Goal: Information Seeking & Learning: Check status

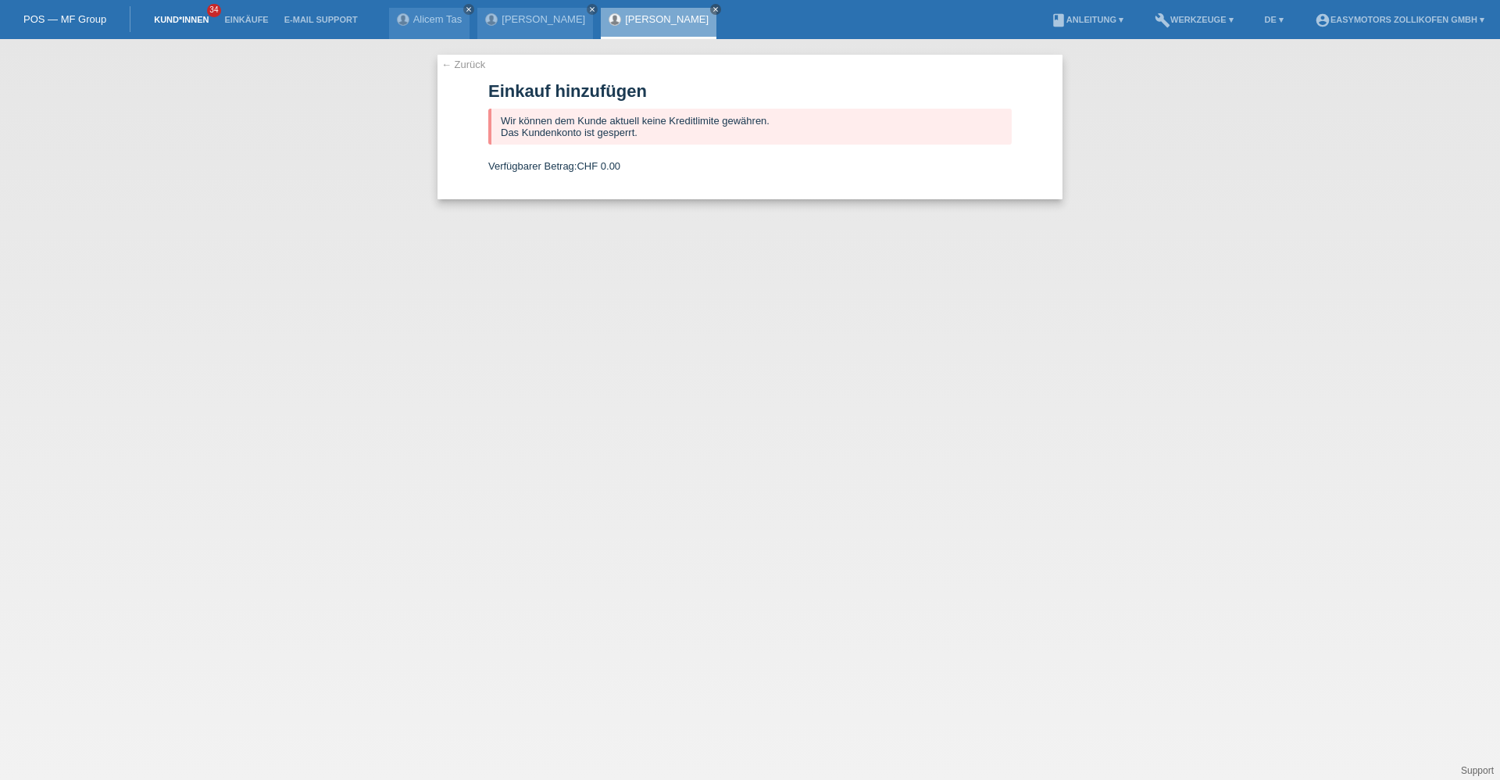
click at [185, 23] on link "Kund*innen" at bounding box center [181, 19] width 70 height 9
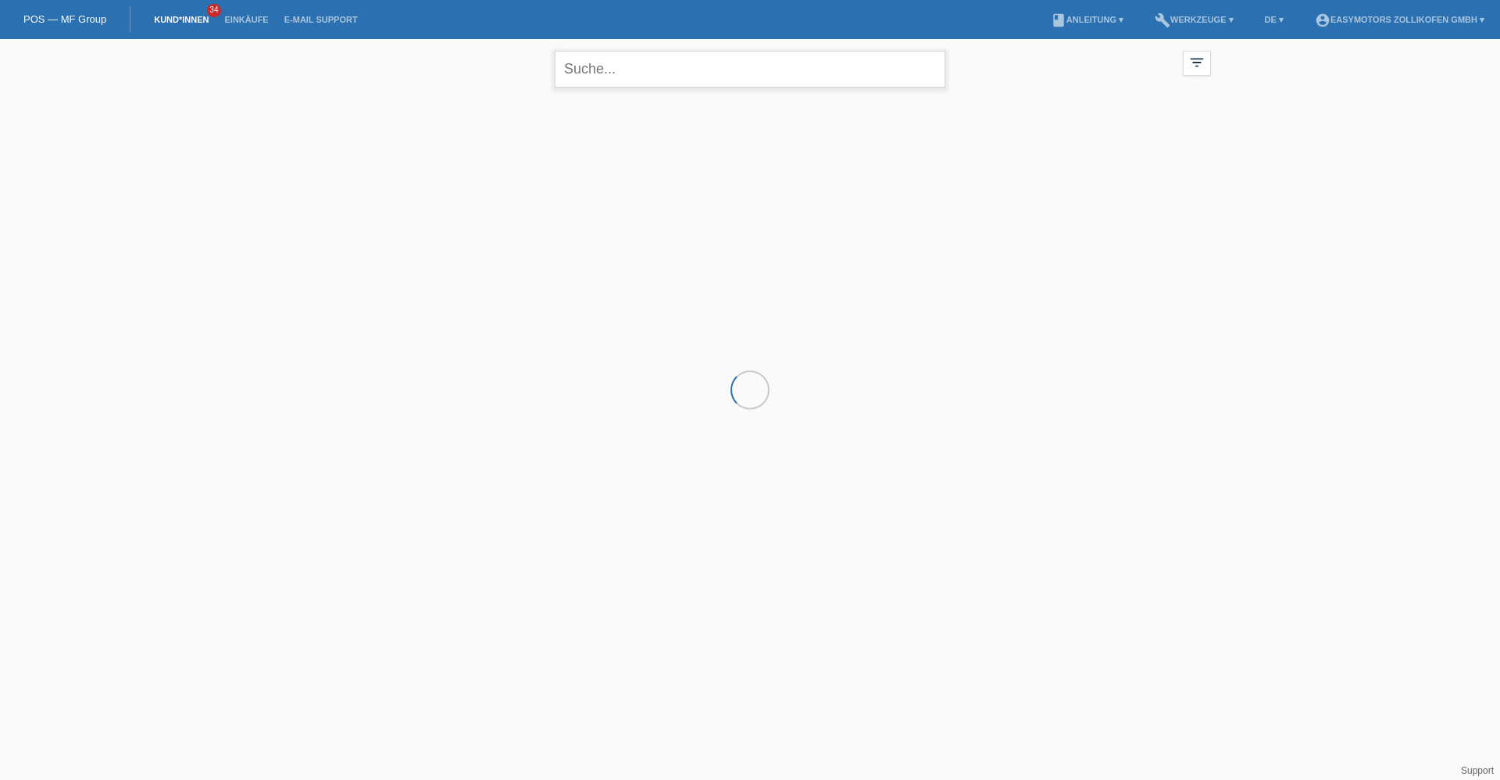
click at [613, 73] on input "text" at bounding box center [750, 69] width 391 height 37
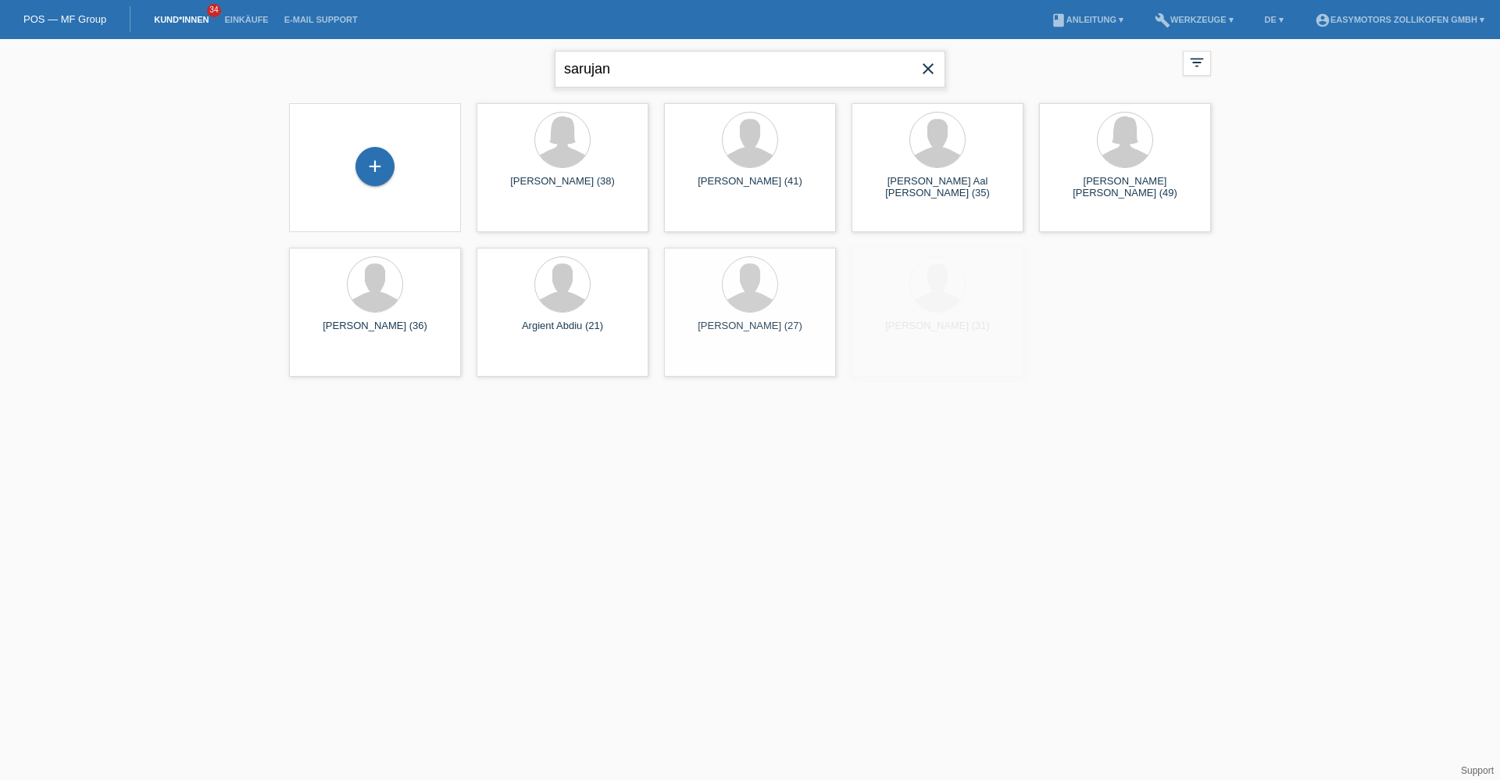
type input "sarujan"
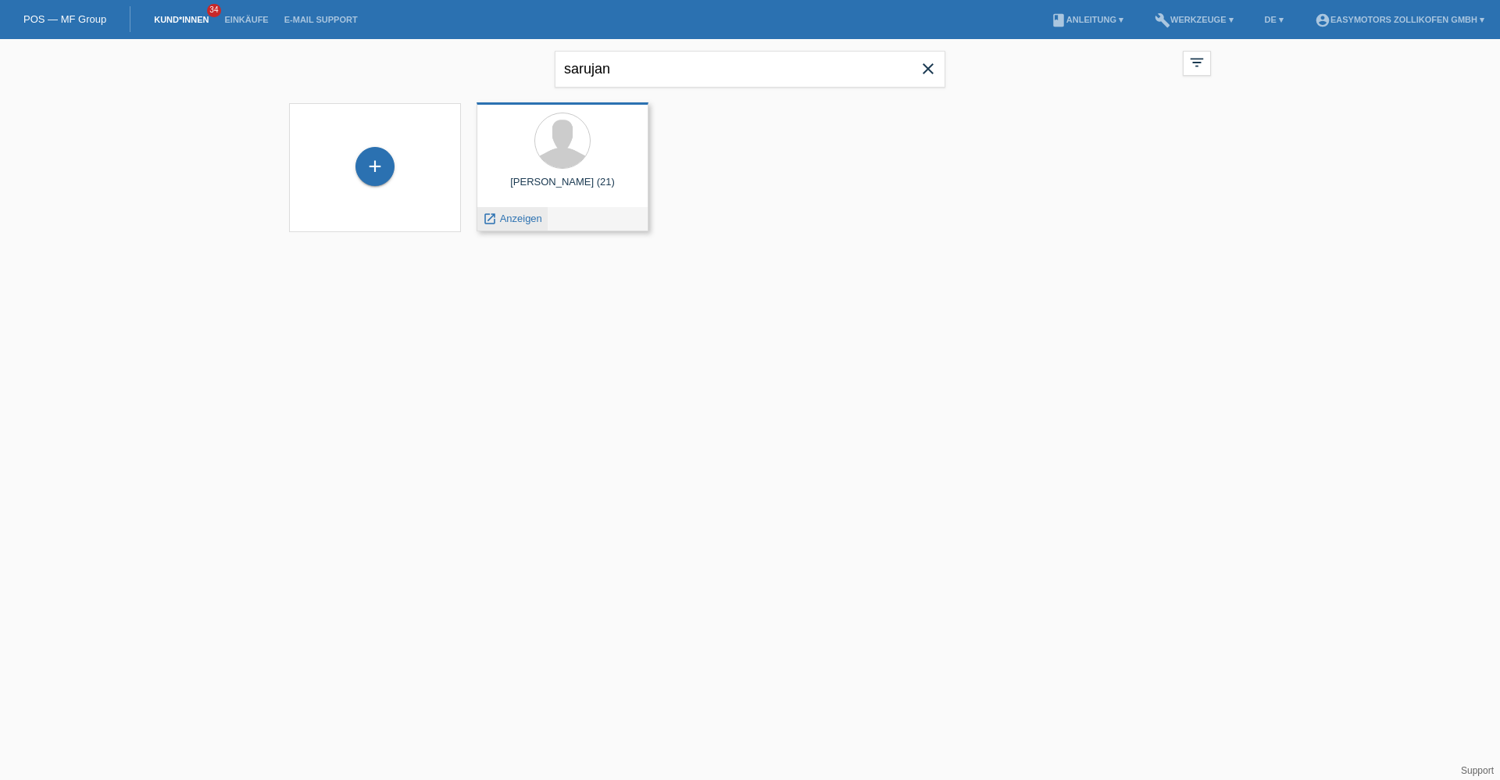
click at [526, 216] on span "Anzeigen" at bounding box center [521, 219] width 42 height 12
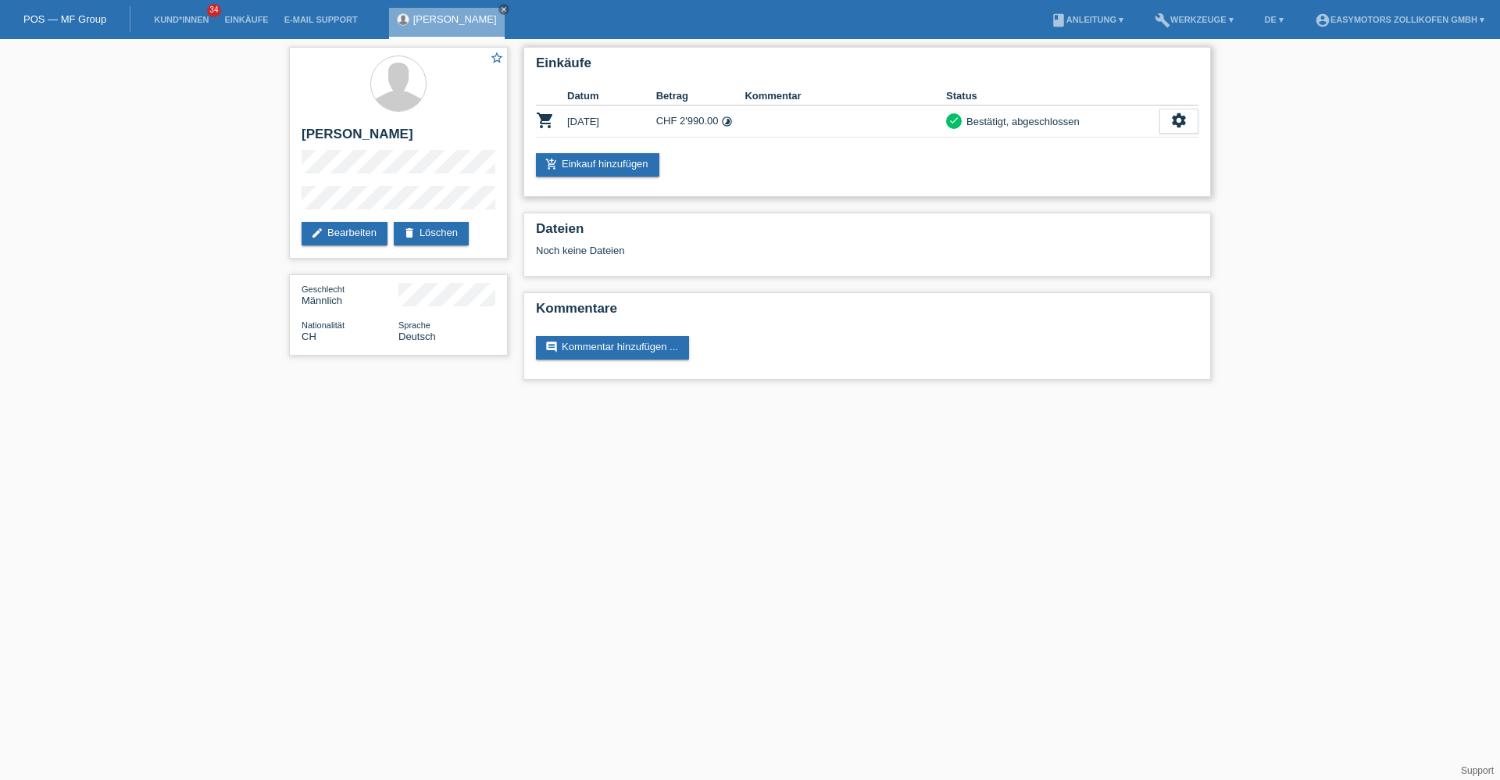
drag, startPoint x: 656, startPoint y: 115, endPoint x: 736, endPoint y: 122, distance: 80.8
click at [736, 122] on td "CHF 2'990.00 timelapse" at bounding box center [700, 121] width 89 height 32
click at [429, 20] on link "[PERSON_NAME]" at bounding box center [455, 19] width 84 height 12
click at [219, 21] on link "Einkäufe" at bounding box center [245, 19] width 59 height 9
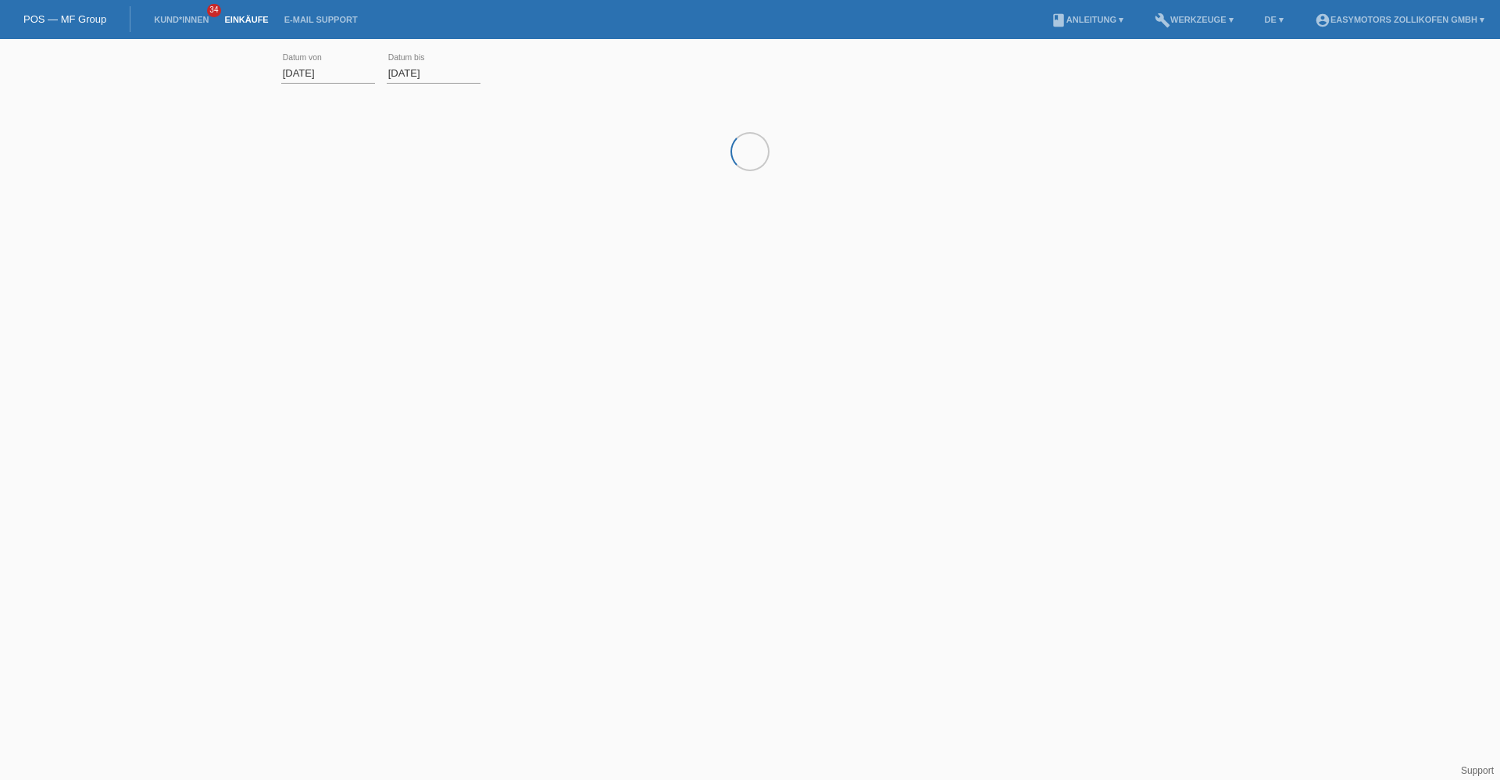
click at [184, 21] on link "Kund*innen" at bounding box center [181, 19] width 70 height 9
drag, startPoint x: 292, startPoint y: 66, endPoint x: 206, endPoint y: 61, distance: 86.1
click at [208, 61] on div "sarujan close filter_list view_module Alle Kund*innen anzeigen star Markierte […" at bounding box center [750, 145] width 1500 height 213
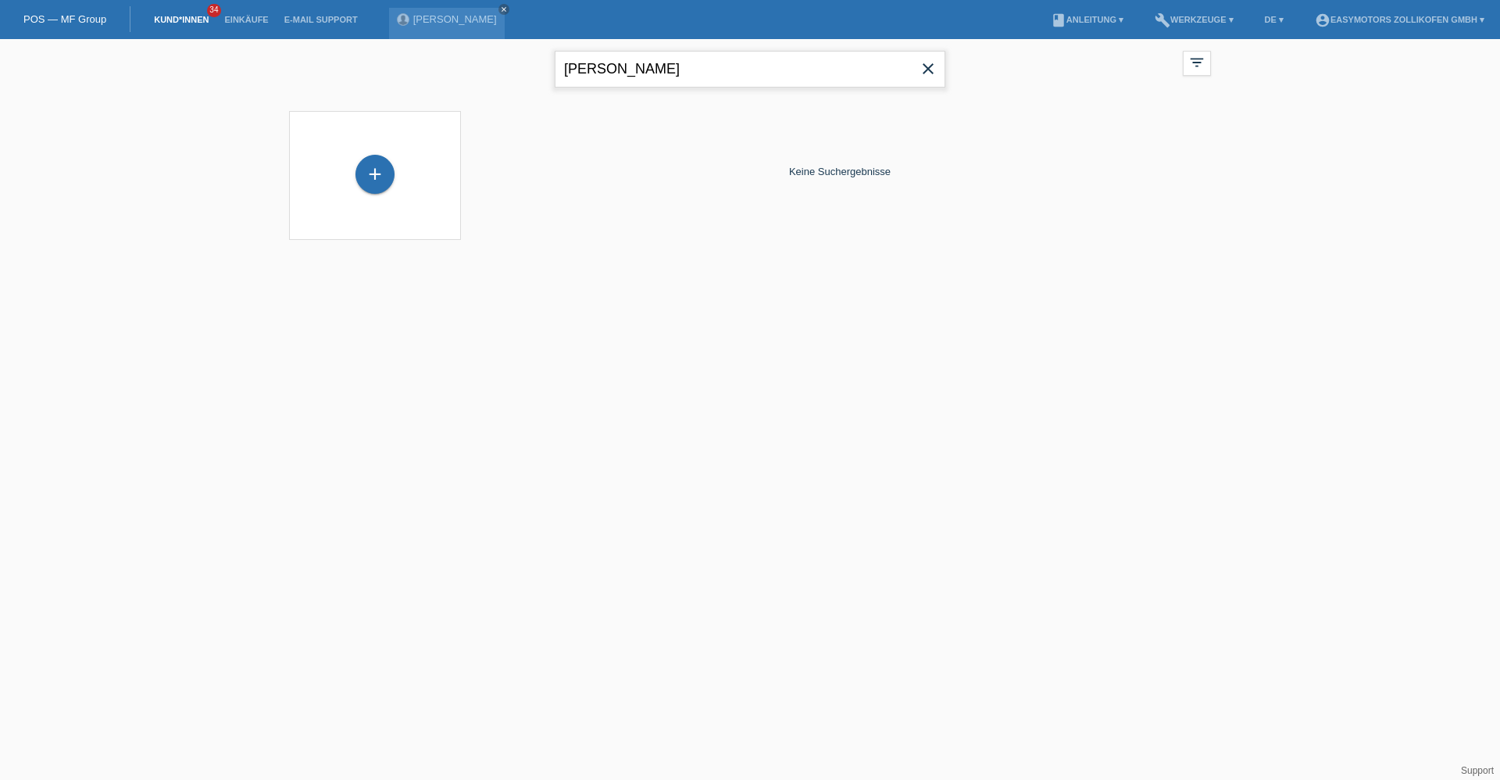
drag, startPoint x: 638, startPoint y: 59, endPoint x: 396, endPoint y: 58, distance: 242.2
click at [396, 58] on div "franco close filter_list view_module Alle Kund*innen anzeigen star Markierte Ku…" at bounding box center [750, 67] width 938 height 56
type input "perrone"
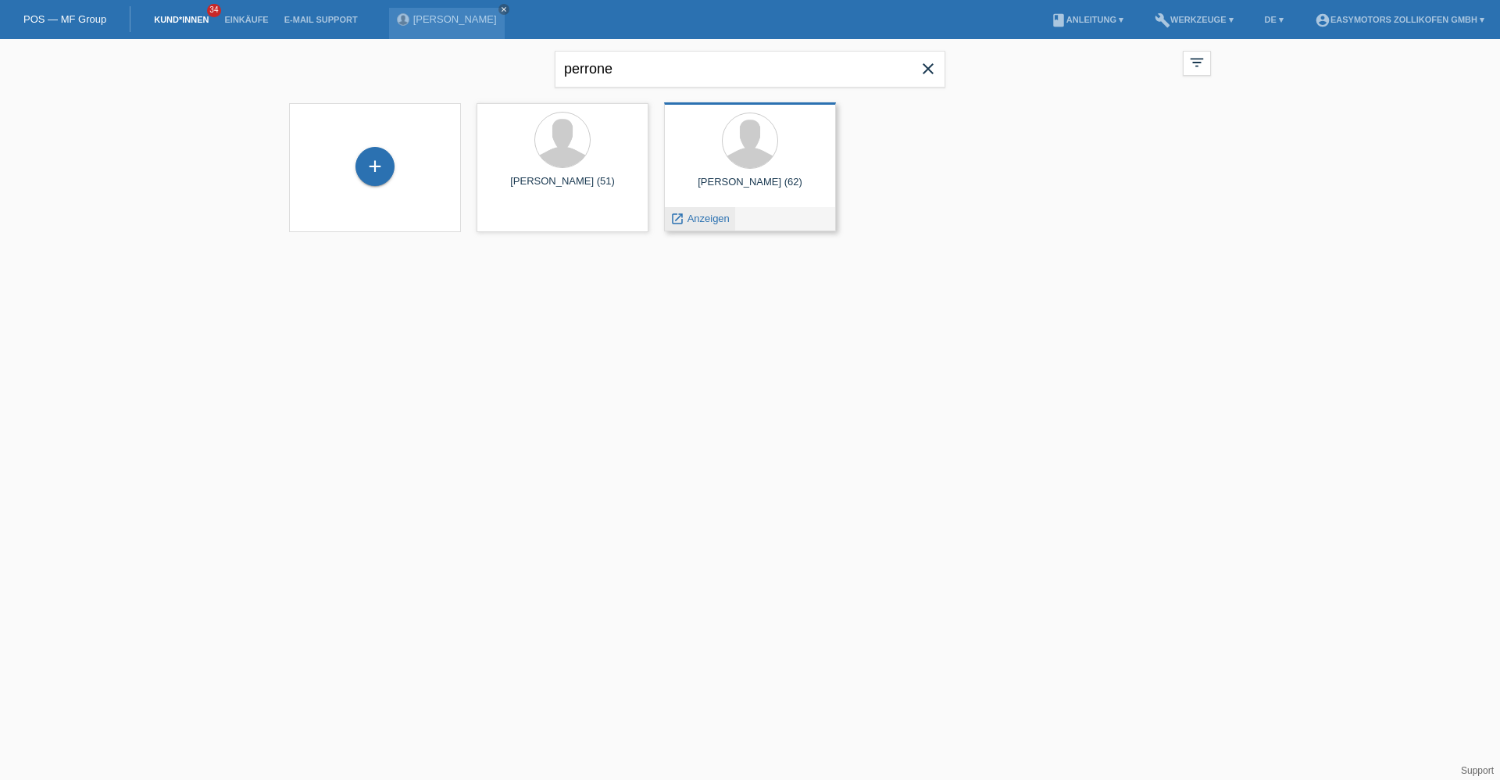
click at [701, 214] on span "Anzeigen" at bounding box center [709, 219] width 42 height 12
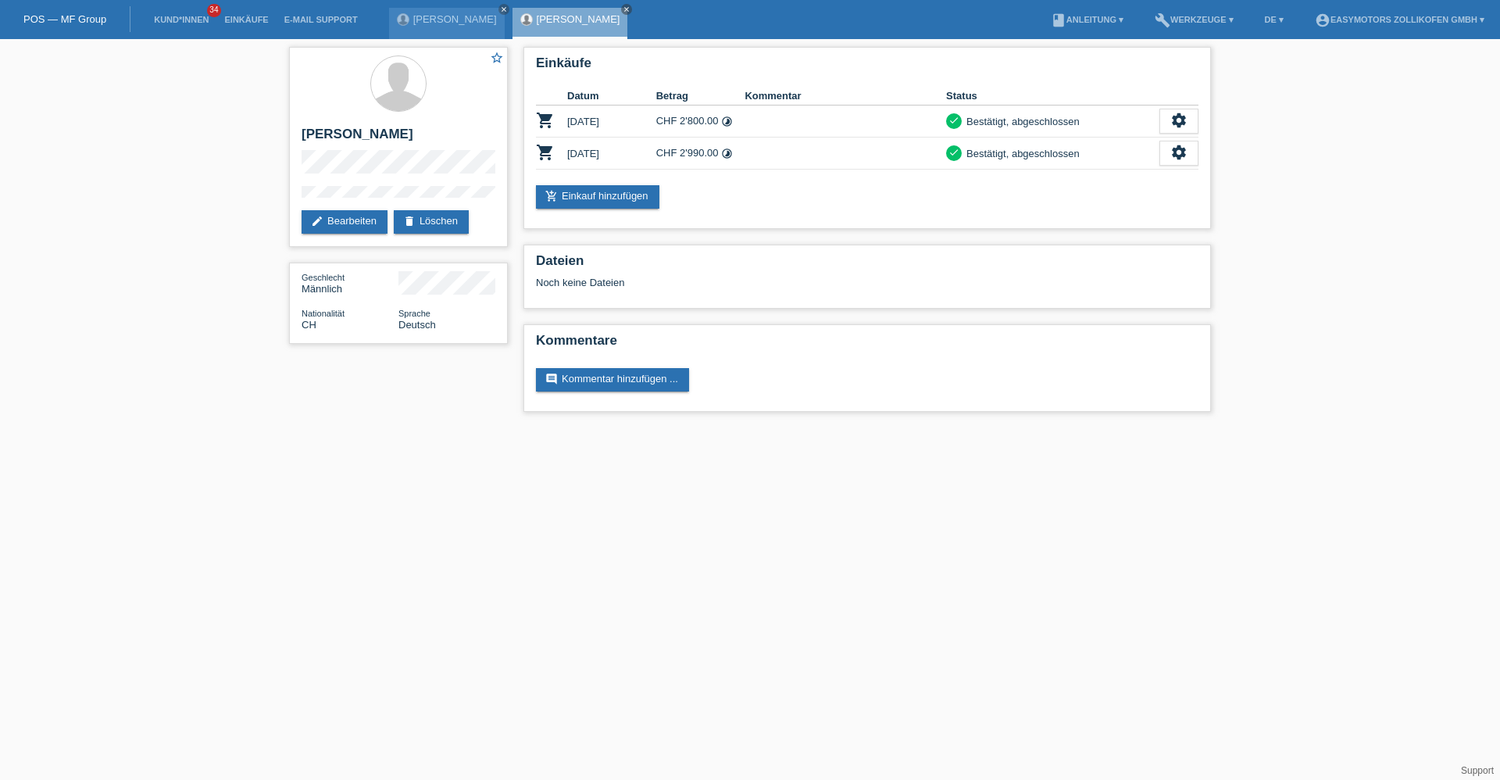
drag, startPoint x: 456, startPoint y: 129, endPoint x: 273, endPoint y: 131, distance: 182.1
click at [273, 131] on div "star_border [PERSON_NAME] edit Bearbeiten delete Löschen Geschlecht Männlich Na…" at bounding box center [750, 233] width 1500 height 388
copy h2 "[PERSON_NAME]"
click at [398, 166] on div "star_border [PERSON_NAME] edit Bearbeiten delete Löschen" at bounding box center [398, 147] width 219 height 200
